Goal: Task Accomplishment & Management: Use online tool/utility

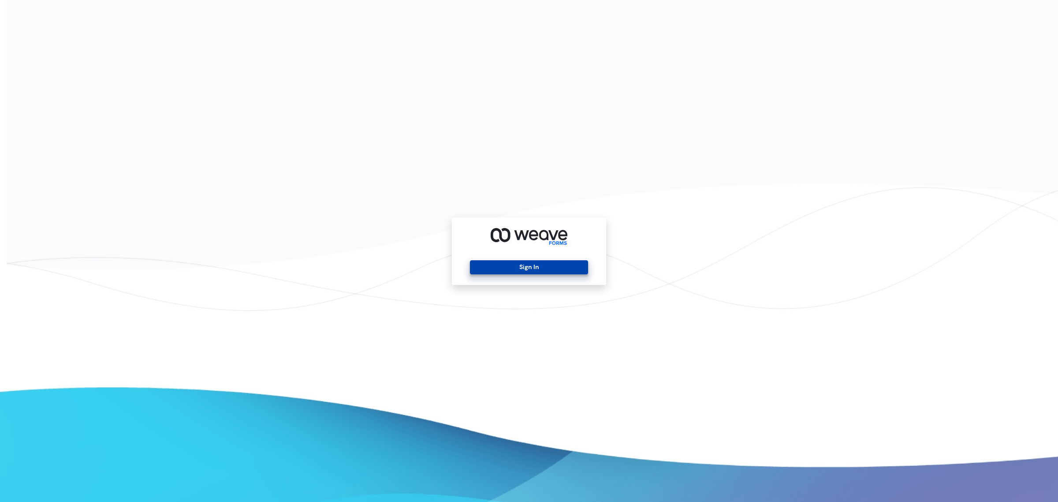
click at [526, 269] on button "Sign In" at bounding box center [529, 267] width 118 height 14
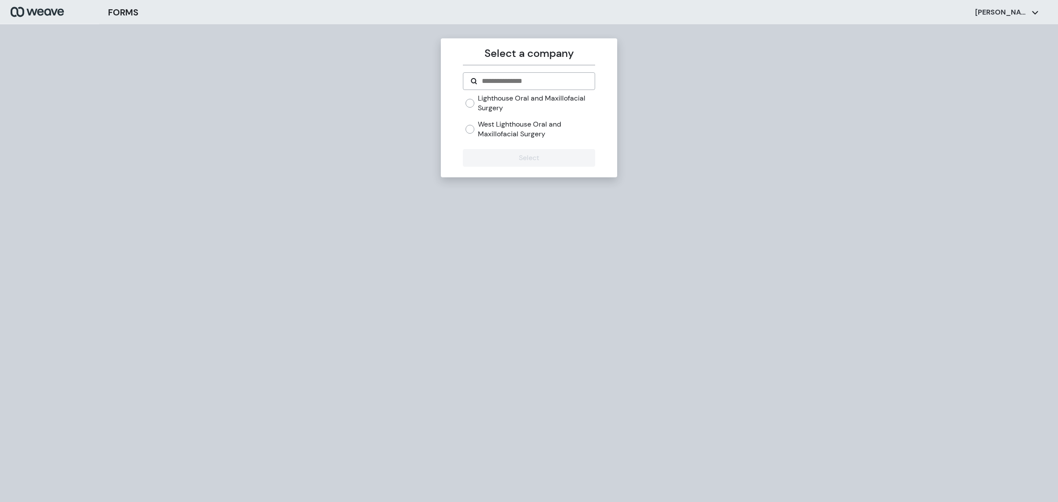
click at [523, 123] on label "West Lighthouse Oral and Maxillofacial Surgery" at bounding box center [536, 128] width 117 height 19
click at [516, 169] on div "Select a company Lighthouse Oral and Maxillofacial Surgery West Lighthouse Oral…" at bounding box center [529, 107] width 176 height 139
click at [520, 162] on button "Select" at bounding box center [529, 158] width 132 height 18
